Goal: Transaction & Acquisition: Purchase product/service

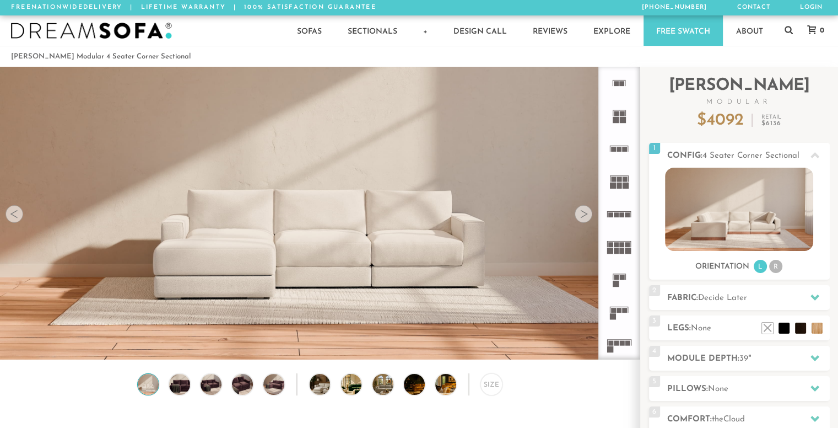
scroll to position [12256, 829]
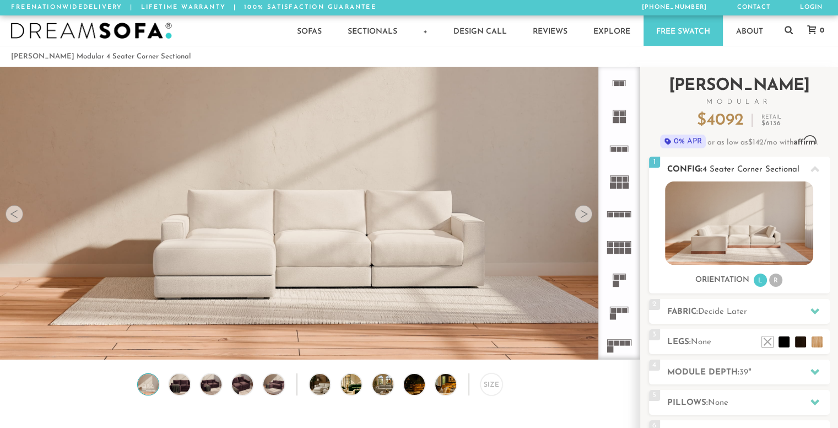
click at [777, 285] on li "R" at bounding box center [775, 279] width 13 height 13
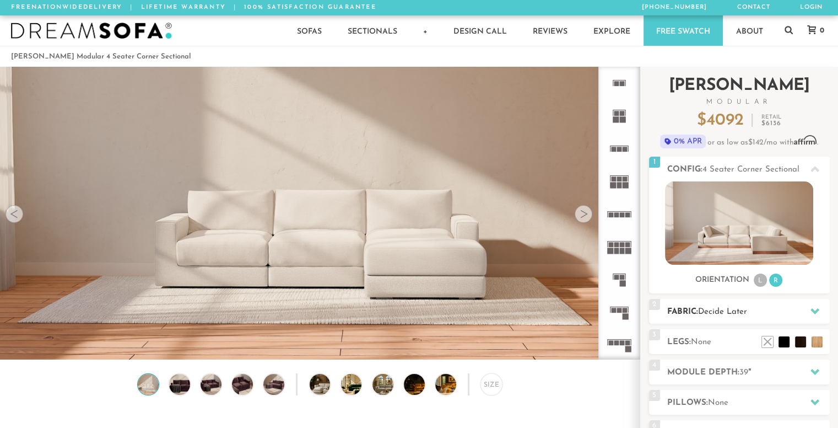
click at [812, 310] on icon at bounding box center [815, 311] width 9 height 6
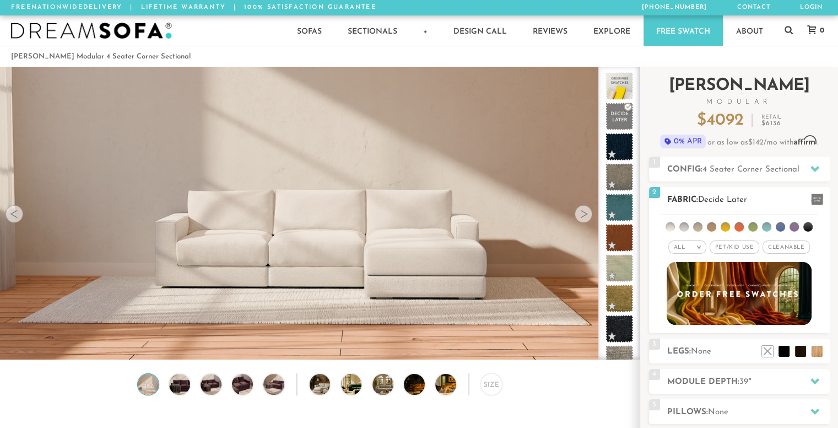
click at [744, 244] on span "Pet/Kid Use x" at bounding box center [735, 246] width 50 height 13
click at [672, 224] on li at bounding box center [670, 226] width 9 height 9
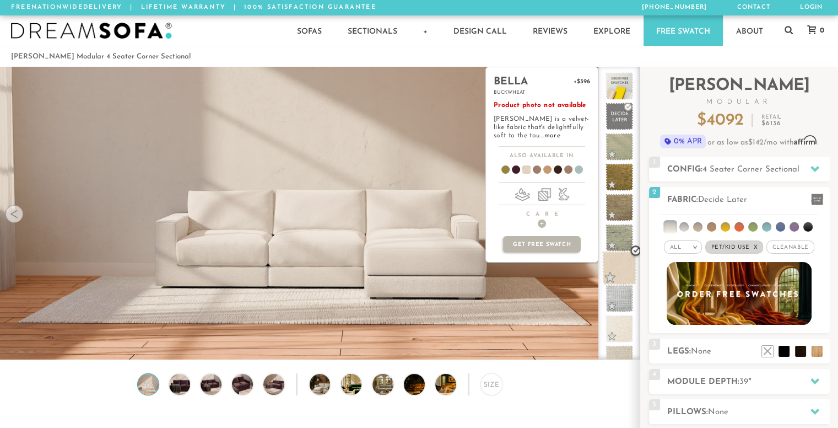
click at [622, 265] on span at bounding box center [619, 268] width 35 height 35
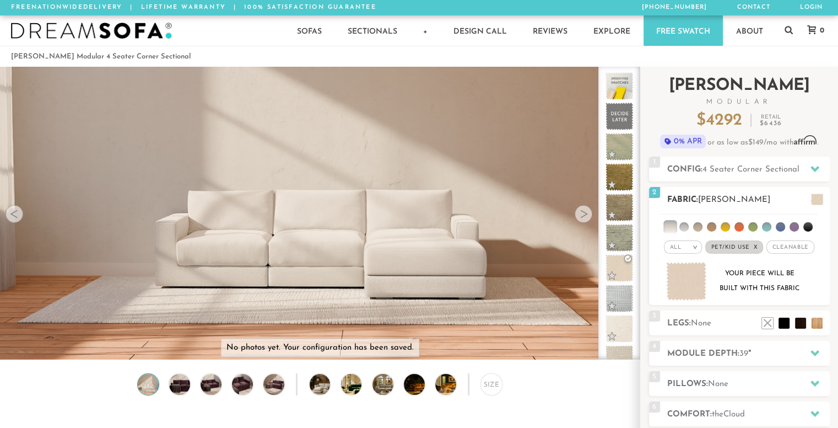
click at [765, 226] on li at bounding box center [766, 226] width 9 height 9
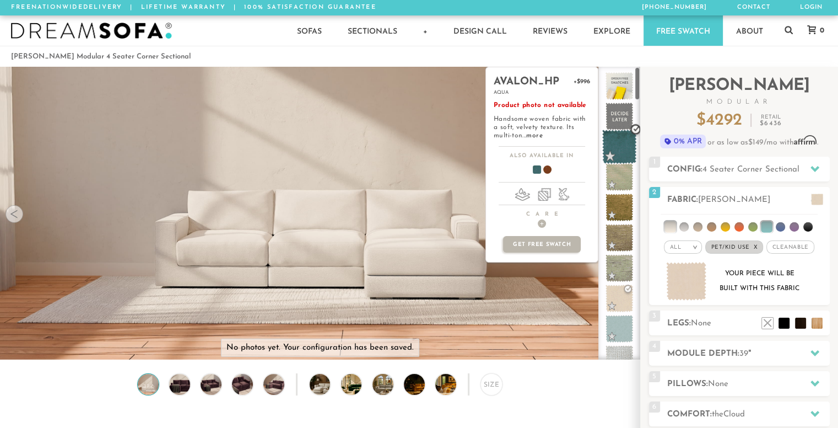
click at [621, 152] on span at bounding box center [619, 146] width 35 height 35
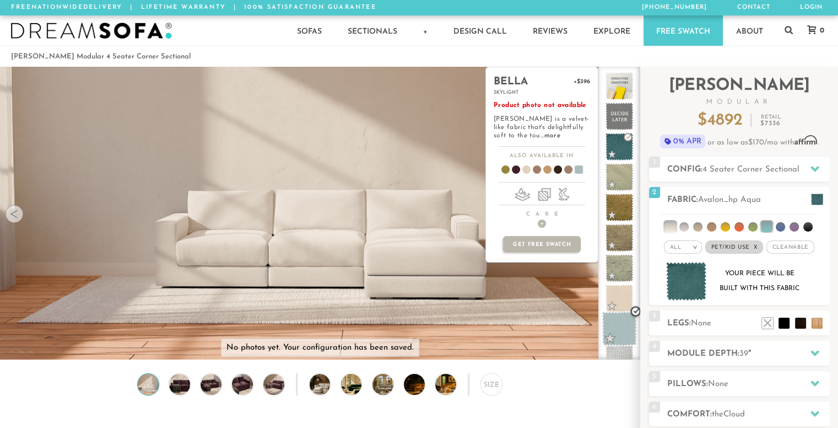
click at [619, 322] on span at bounding box center [619, 328] width 35 height 35
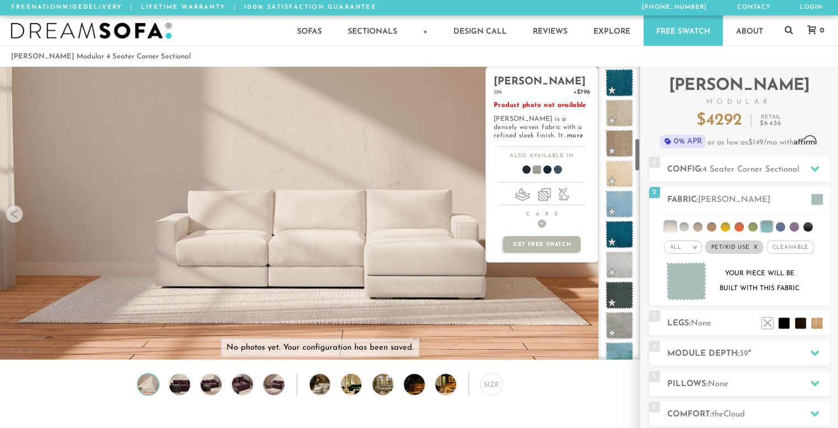
scroll to position [600, 0]
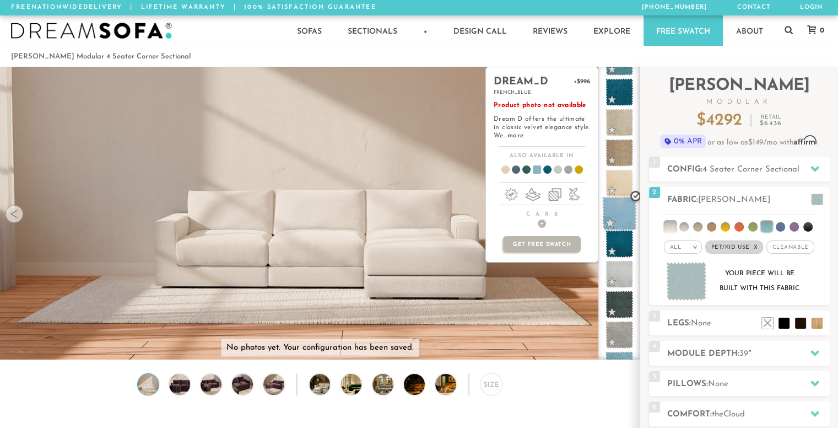
click at [619, 216] on span at bounding box center [619, 213] width 35 height 35
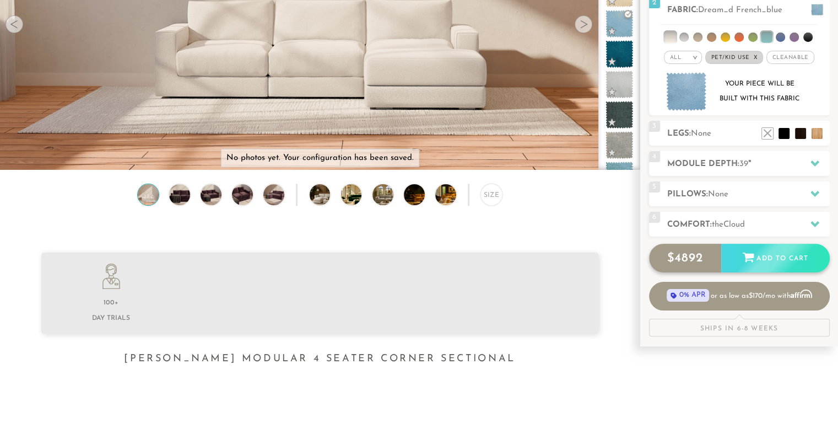
scroll to position [190, 0]
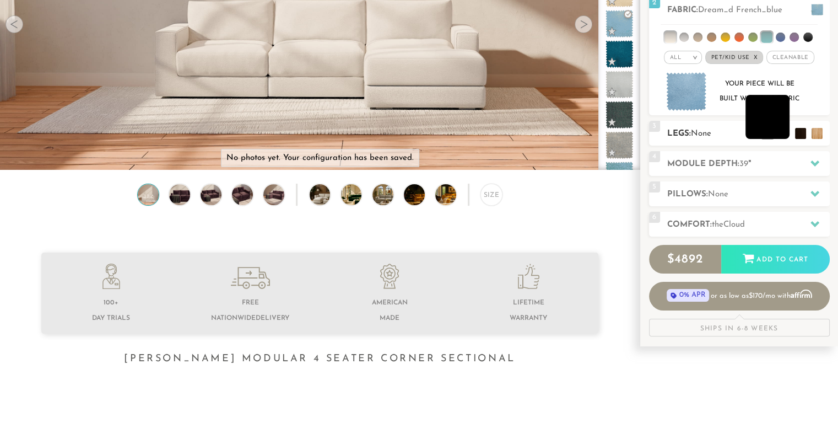
click at [787, 136] on li at bounding box center [768, 117] width 44 height 44
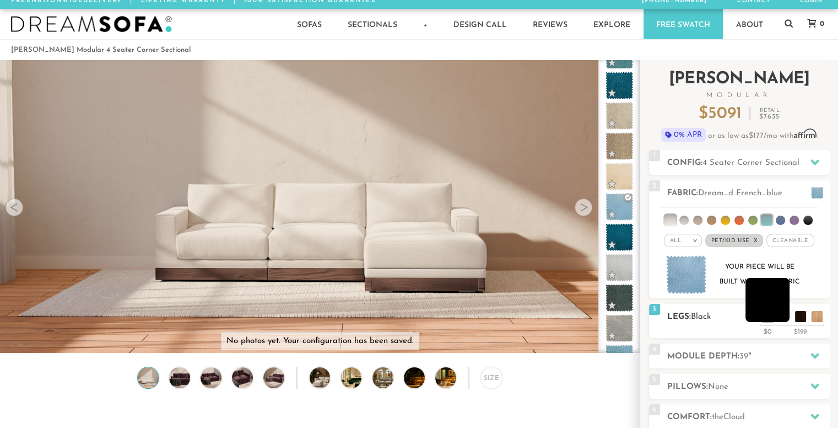
scroll to position [6, 0]
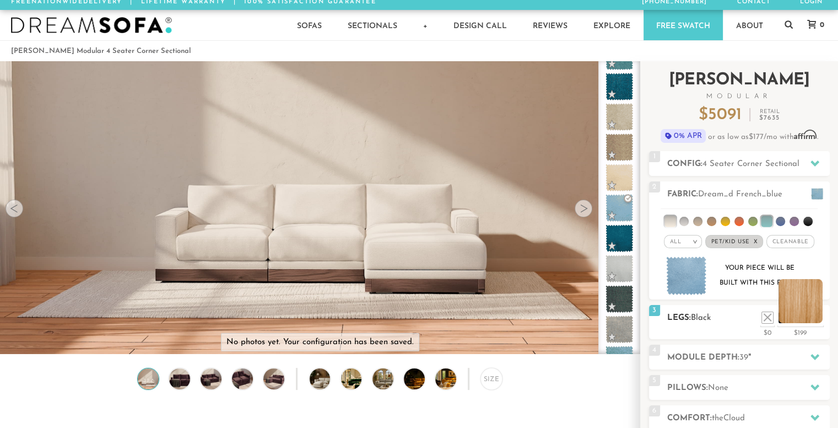
click at [815, 320] on li at bounding box center [801, 301] width 44 height 44
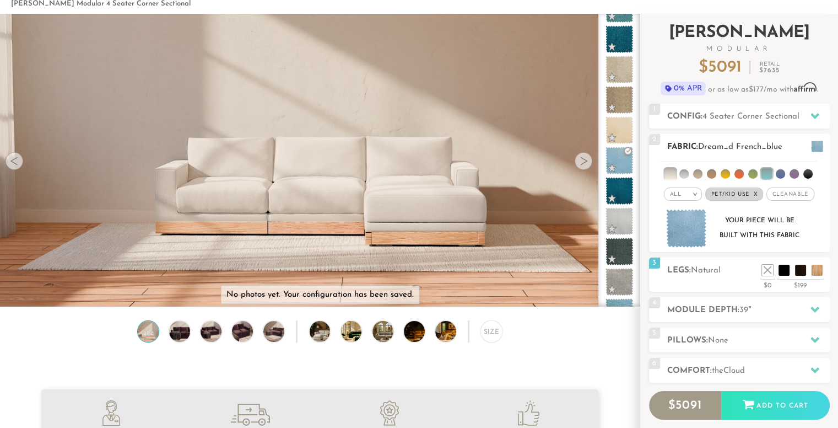
scroll to position [53, 0]
click at [799, 306] on h2 "Module Depth: 39 "" at bounding box center [748, 309] width 163 height 13
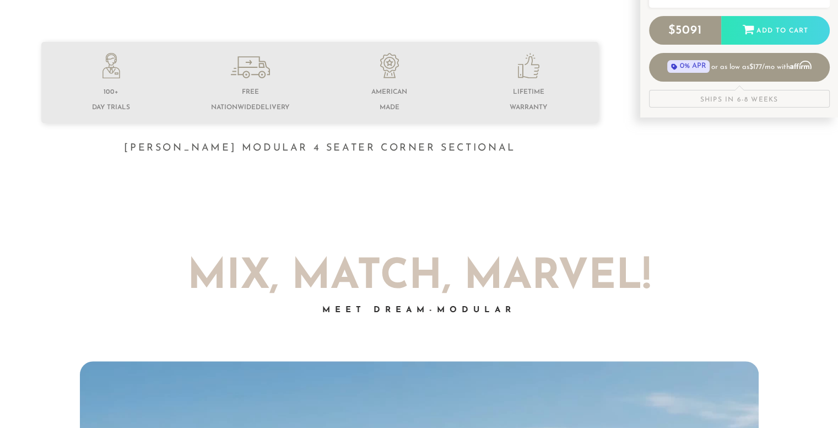
scroll to position [0, 0]
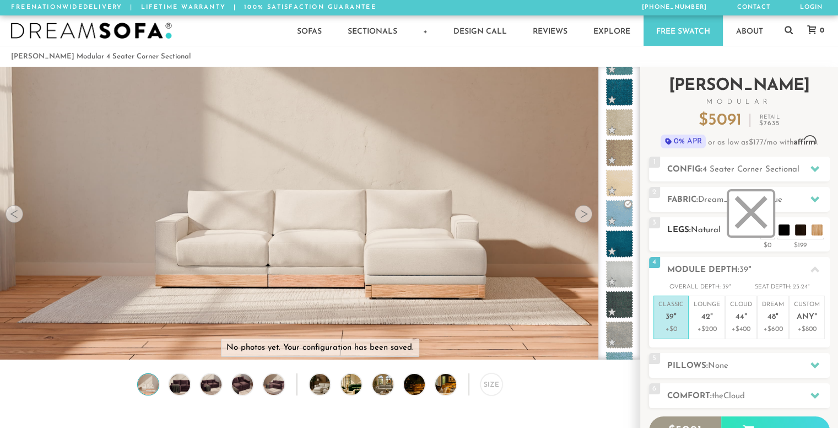
click at [769, 232] on li at bounding box center [751, 213] width 44 height 44
